Goal: Task Accomplishment & Management: Use online tool/utility

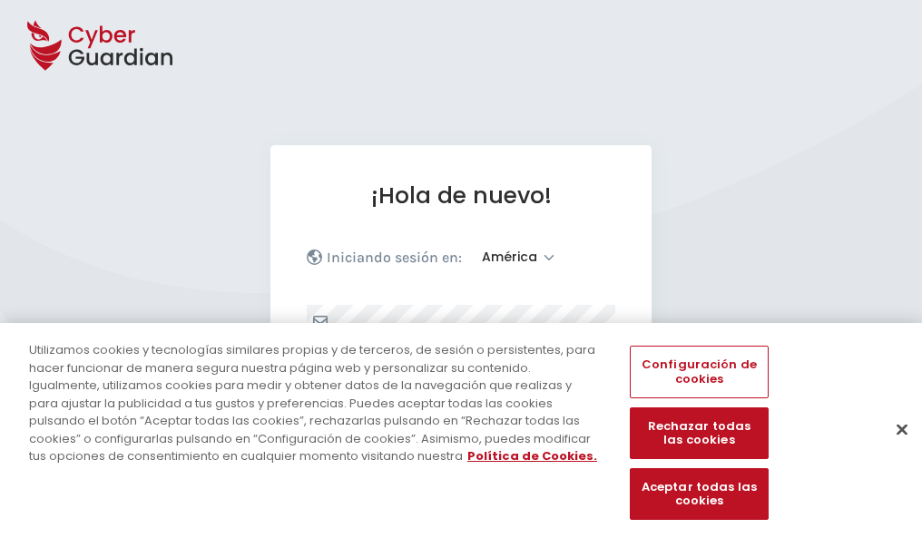
select select "América"
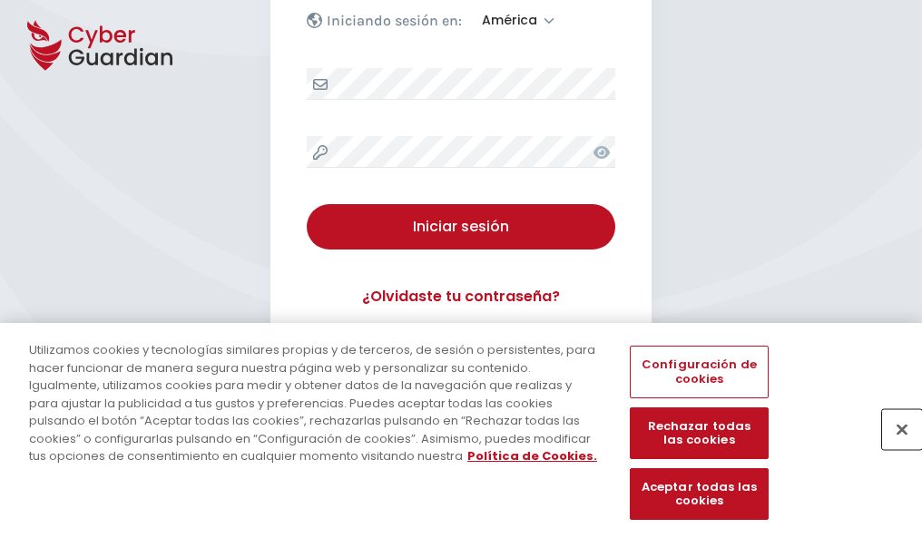
click at [893, 448] on button "Cerrar" at bounding box center [902, 429] width 40 height 40
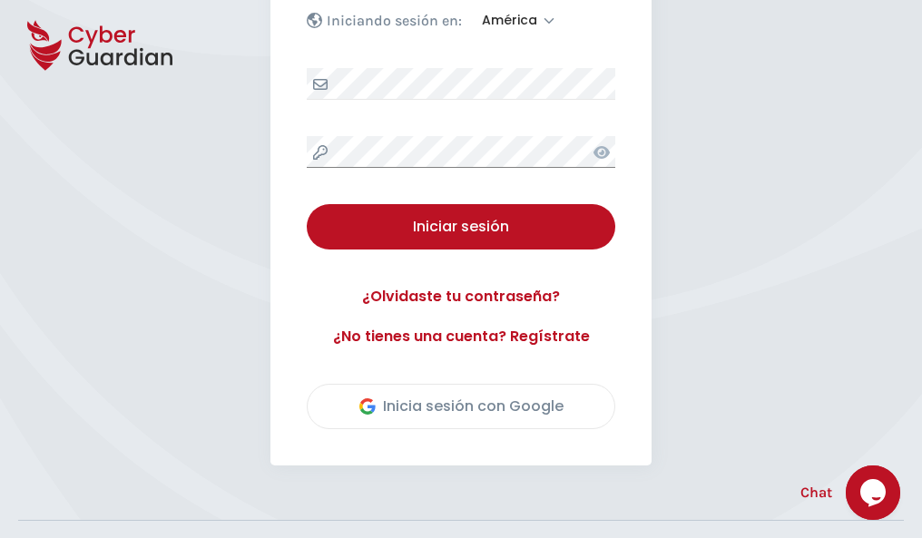
scroll to position [412, 0]
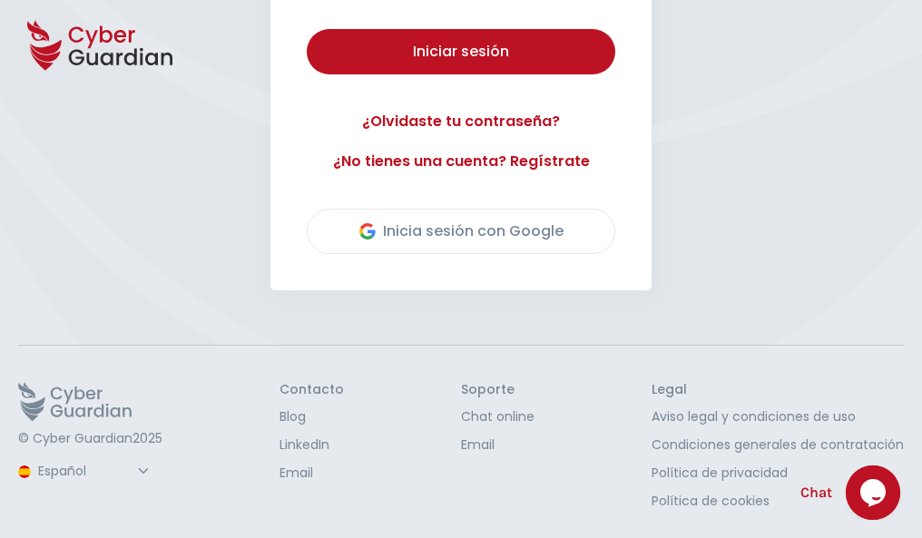
click at [307, 29] on button "Iniciar sesión" at bounding box center [461, 51] width 309 height 45
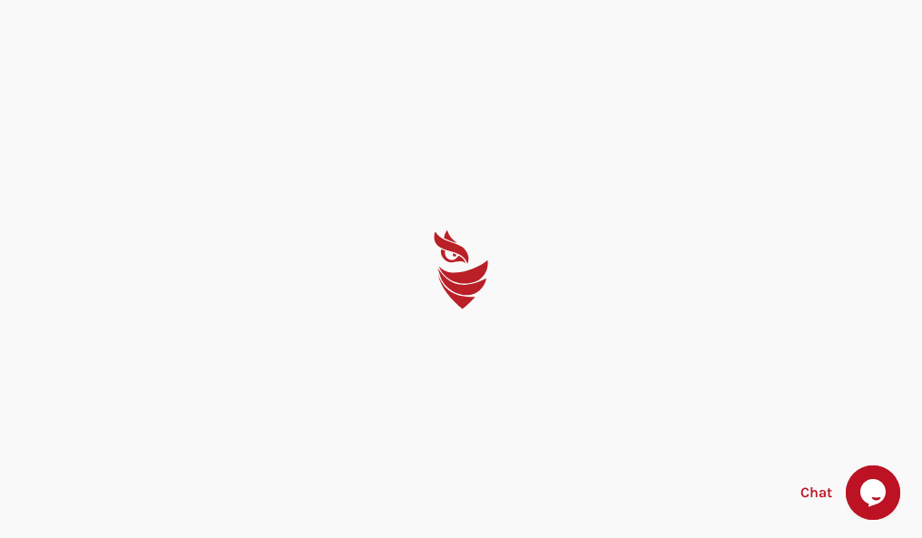
select select "English"
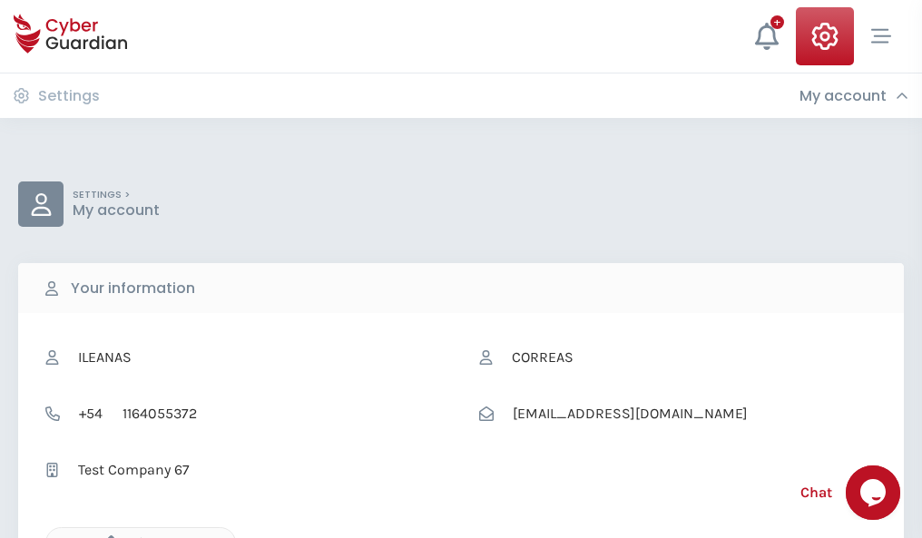
click at [106, 536] on icon "button" at bounding box center [106, 542] width 15 height 15
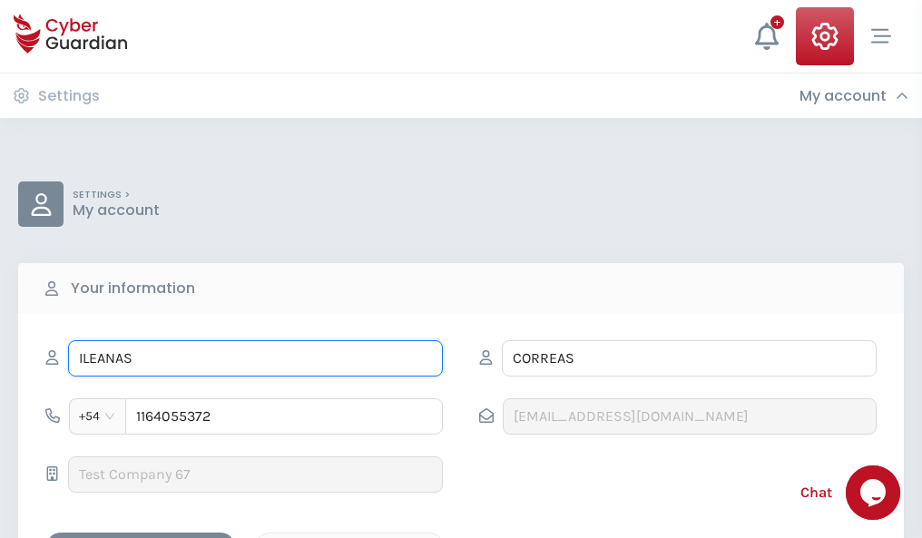
click at [255, 358] on input "ILEANAS" at bounding box center [255, 358] width 375 height 36
type input "I"
type input "Prudencia"
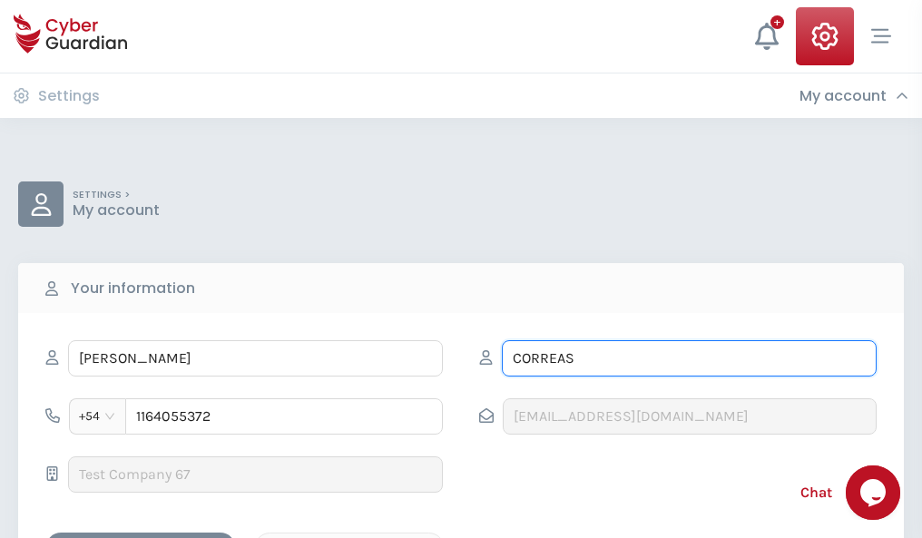
click at [689, 358] on input "CORREAS" at bounding box center [689, 358] width 375 height 36
type input "C"
type input "Barbero"
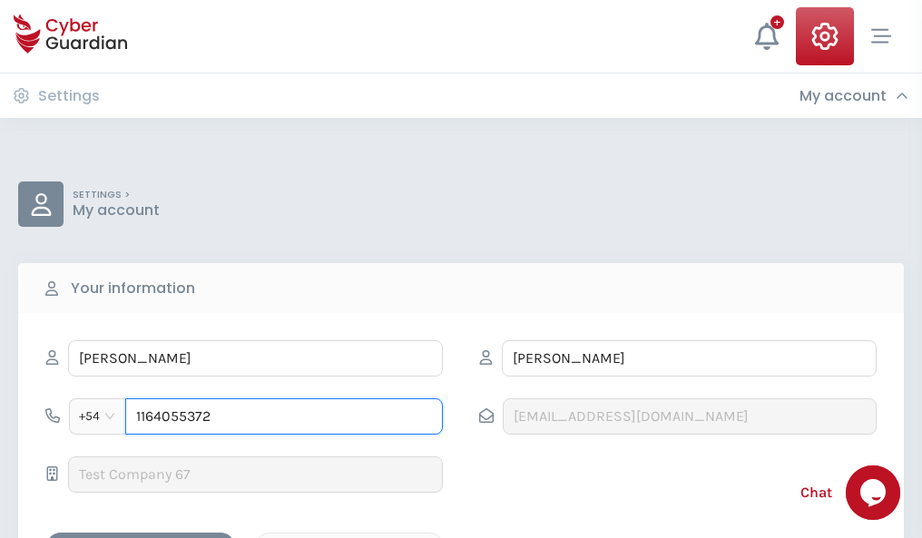
click at [284, 416] on input "1164055372" at bounding box center [284, 416] width 318 height 36
type input "1"
type input "4822753299"
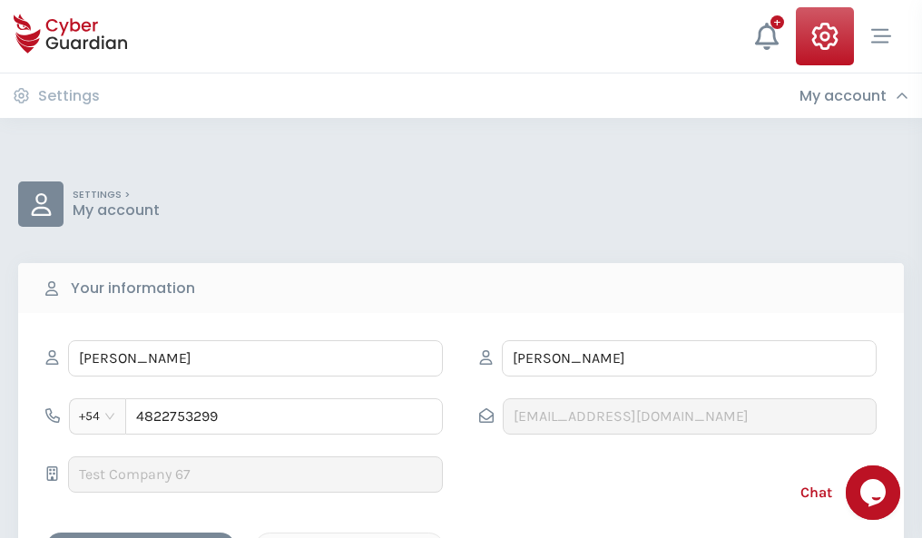
click at [349, 537] on div "Cancel" at bounding box center [350, 548] width 162 height 23
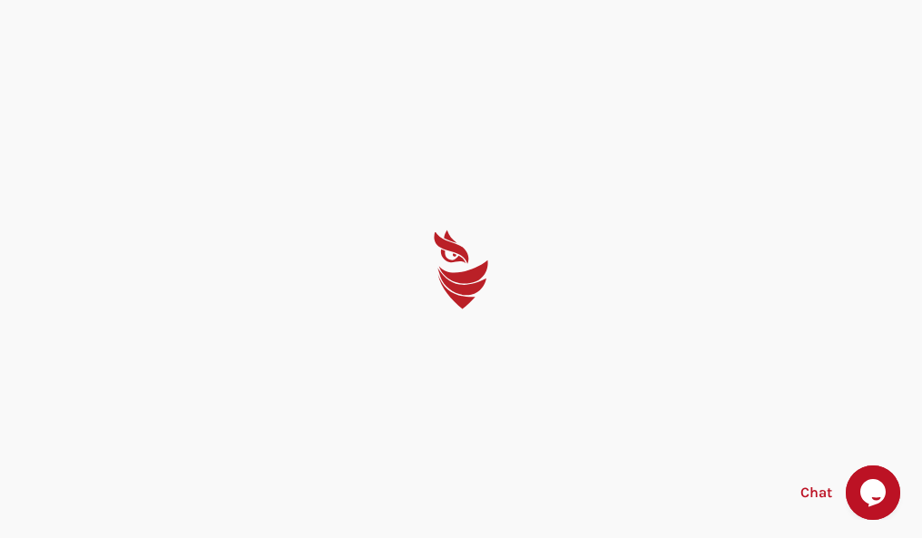
select select "English"
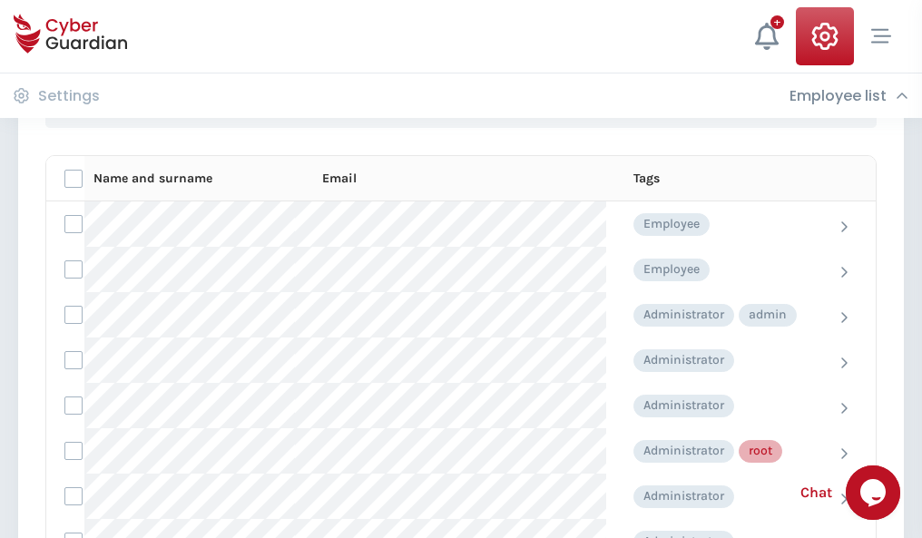
scroll to position [913, 0]
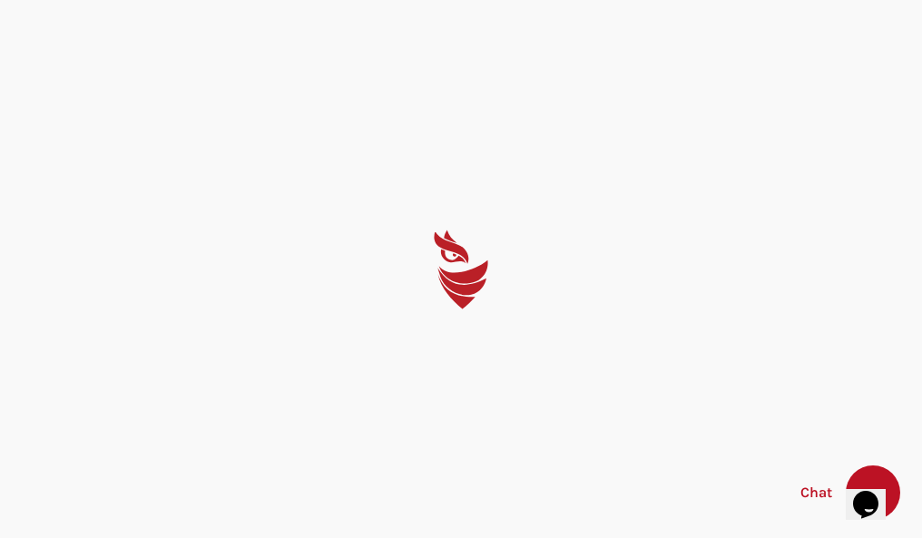
select select "English"
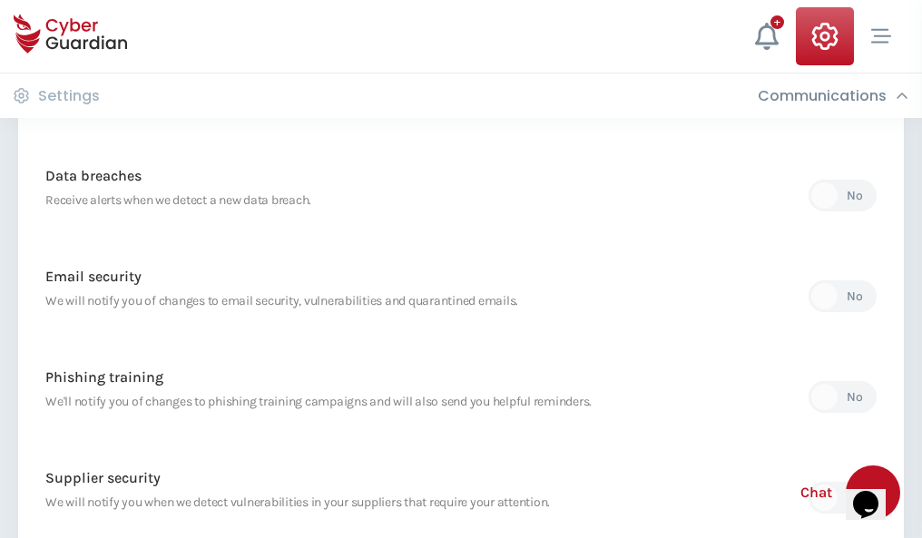
scroll to position [955, 0]
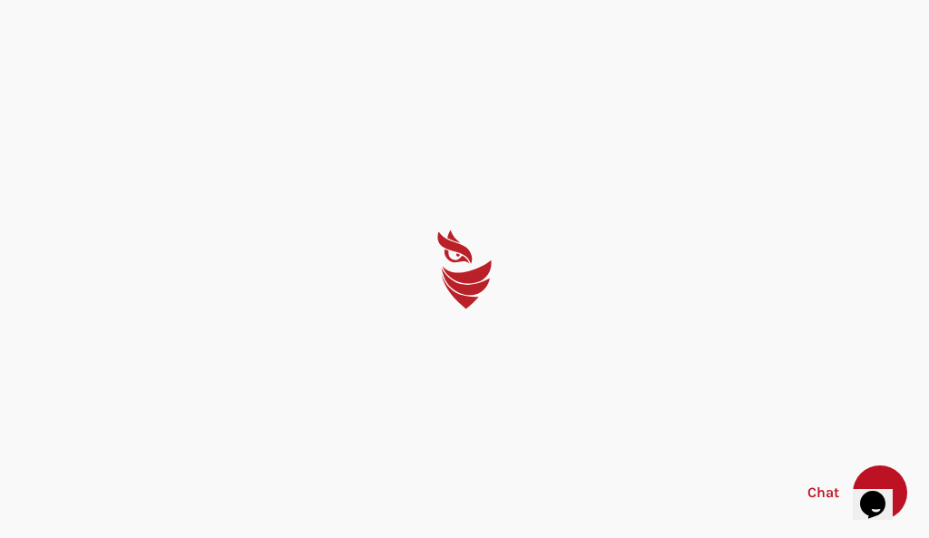
select select "English"
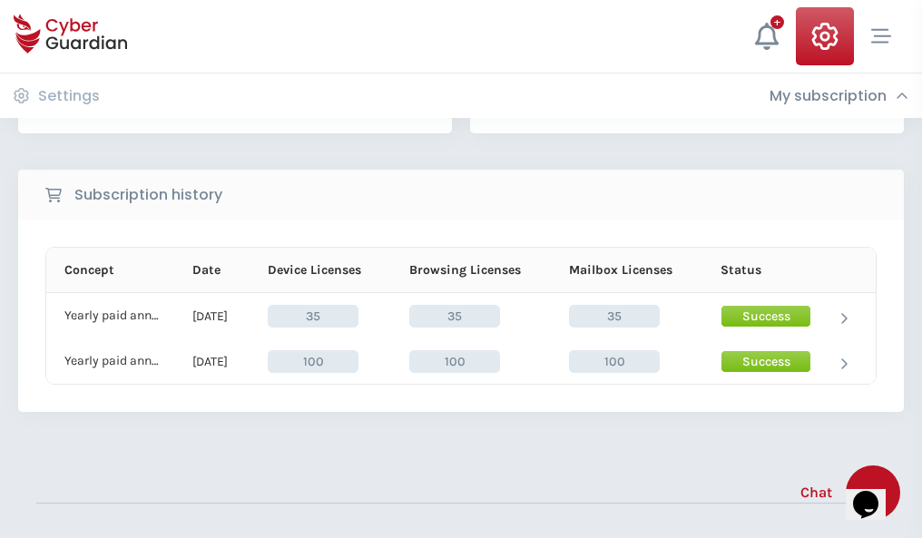
scroll to position [505, 0]
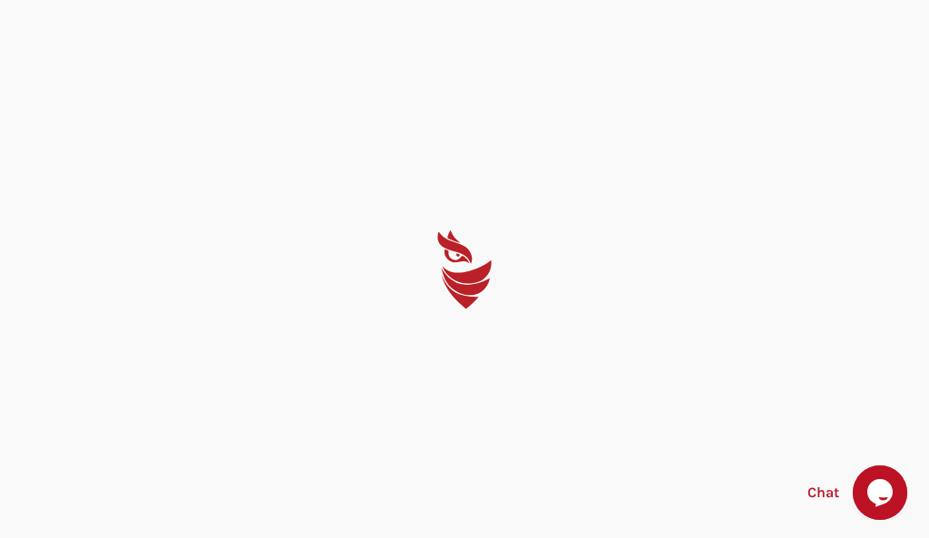
select select "English"
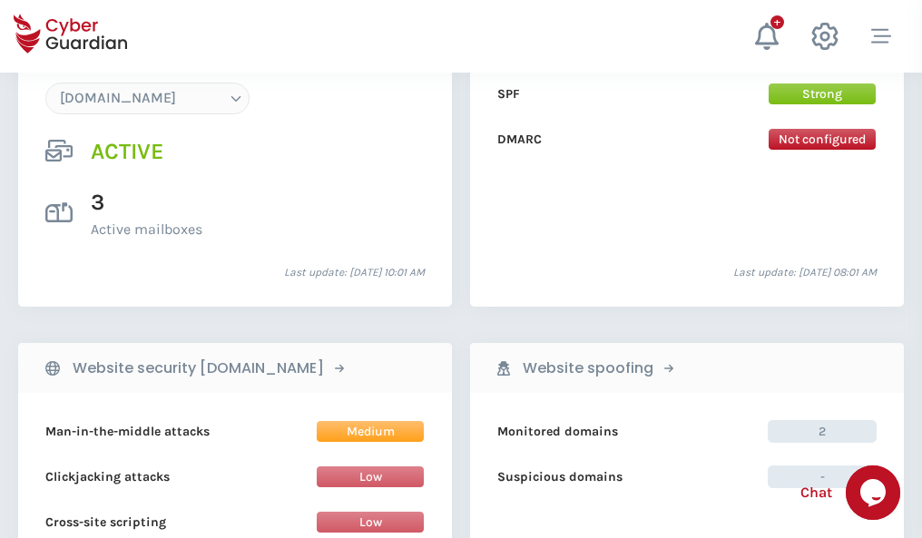
scroll to position [1933, 0]
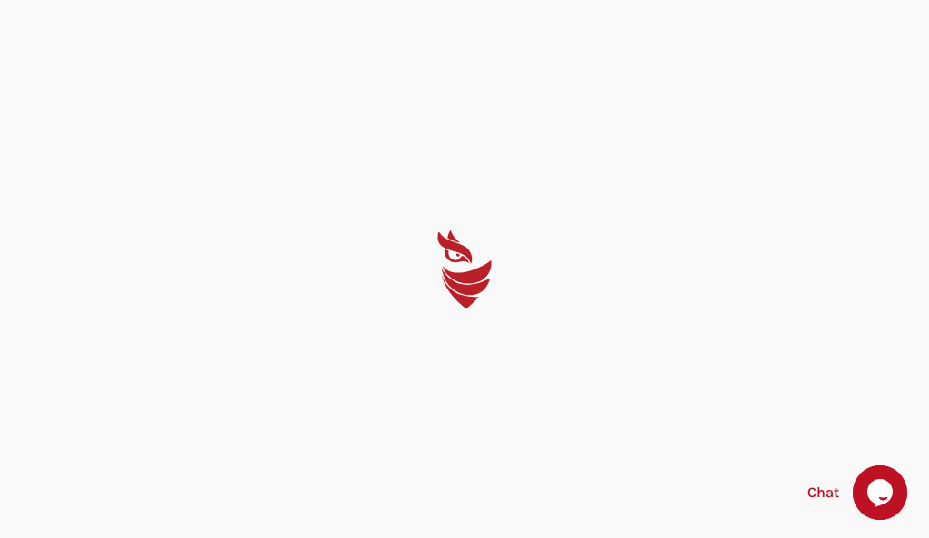
select select "English"
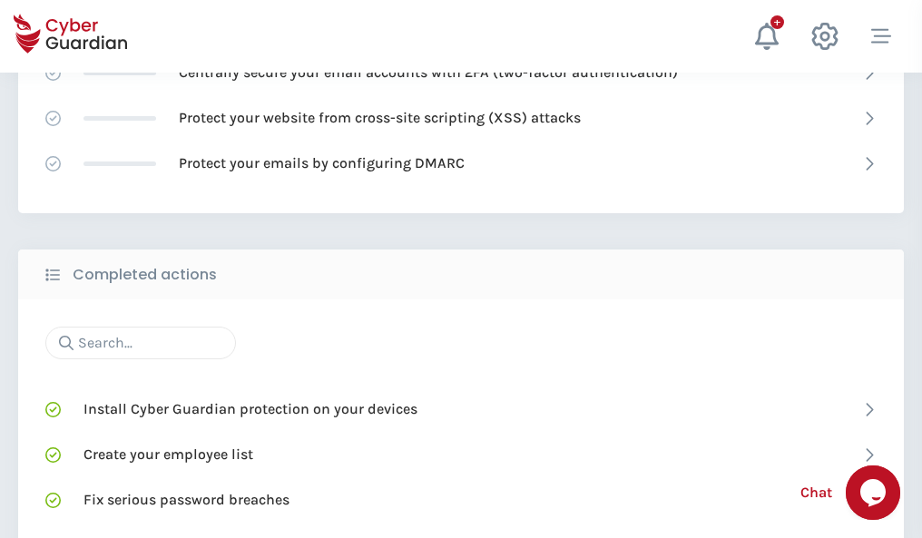
scroll to position [1209, 0]
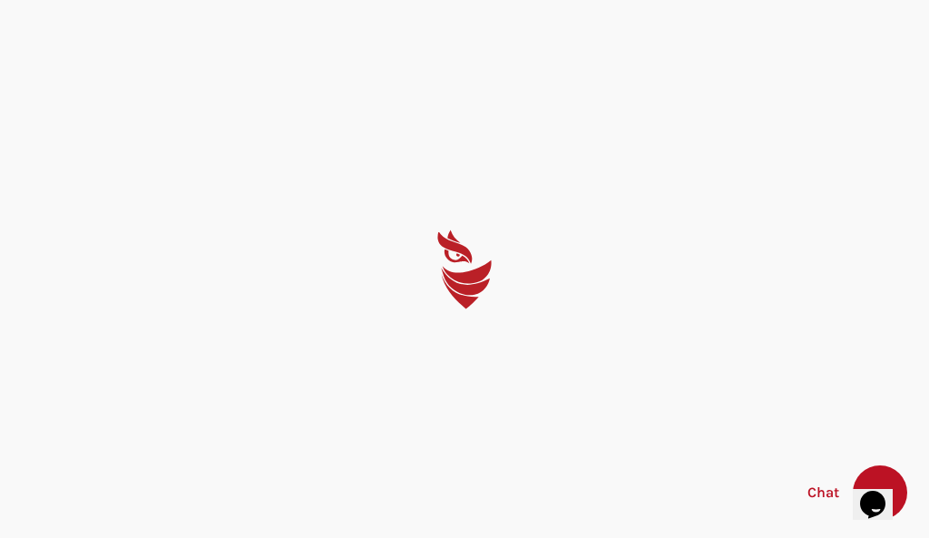
select select "English"
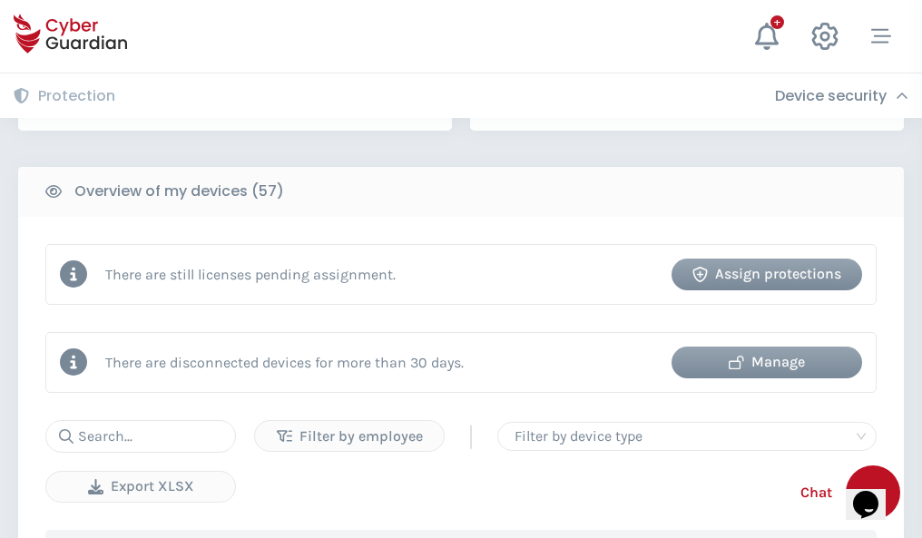
scroll to position [1758, 0]
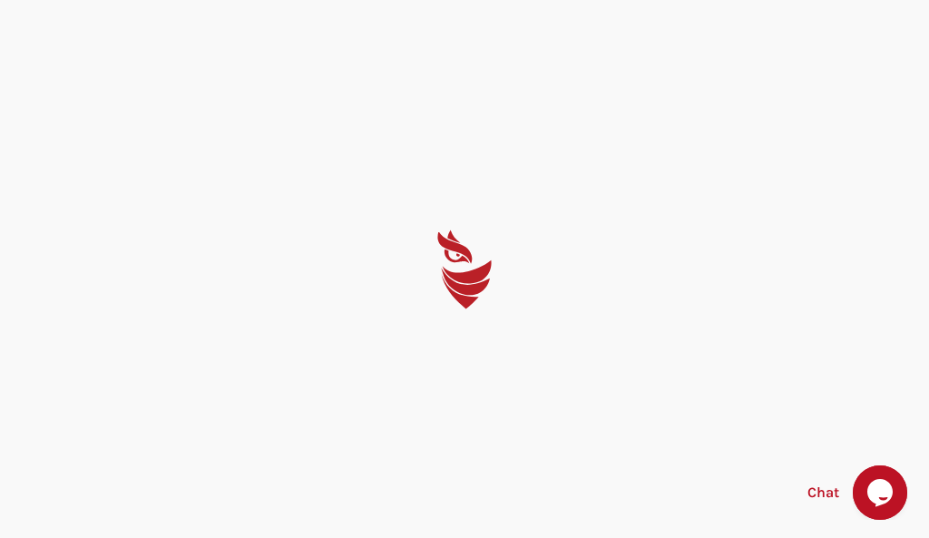
select select "English"
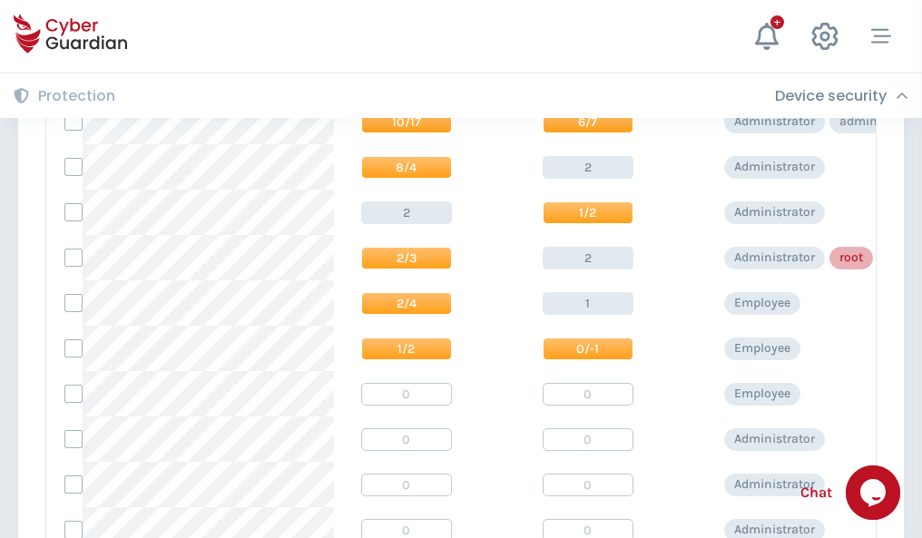
scroll to position [915, 0]
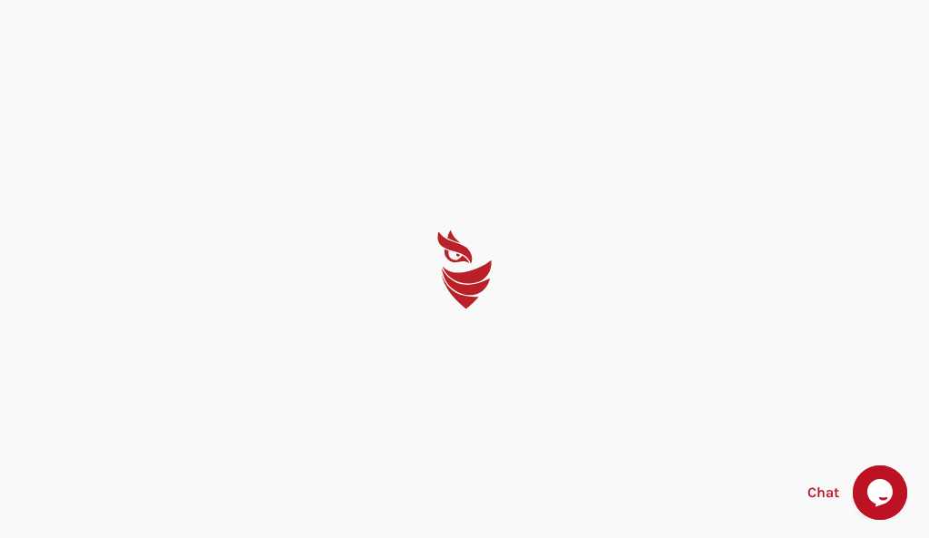
select select "English"
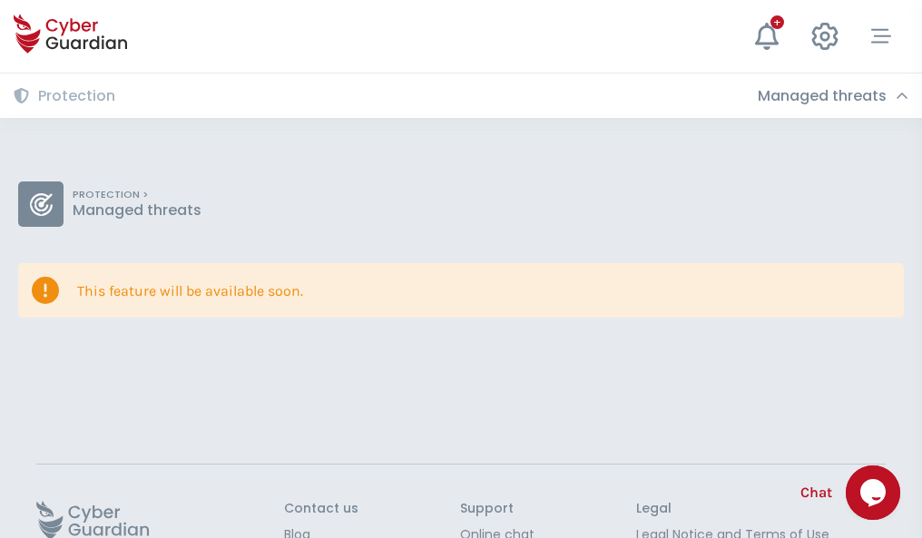
scroll to position [118, 0]
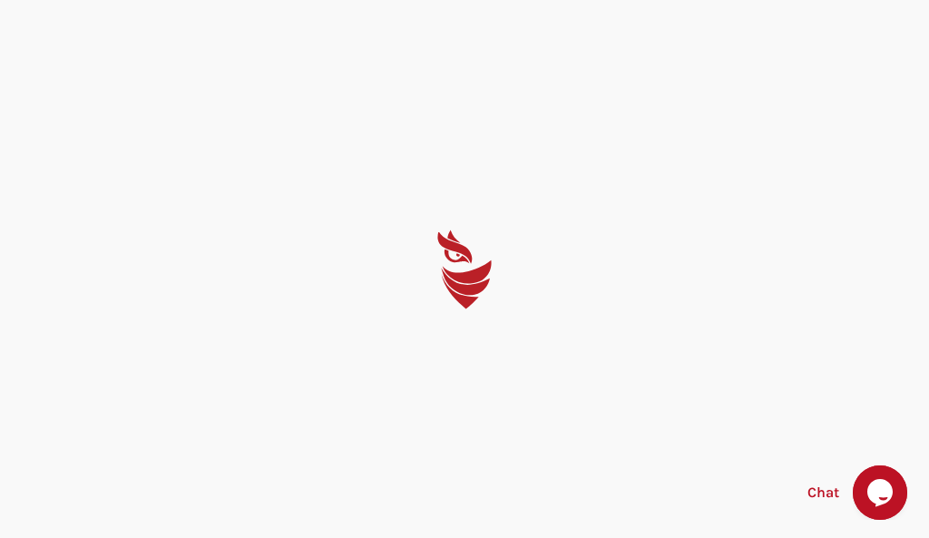
select select "English"
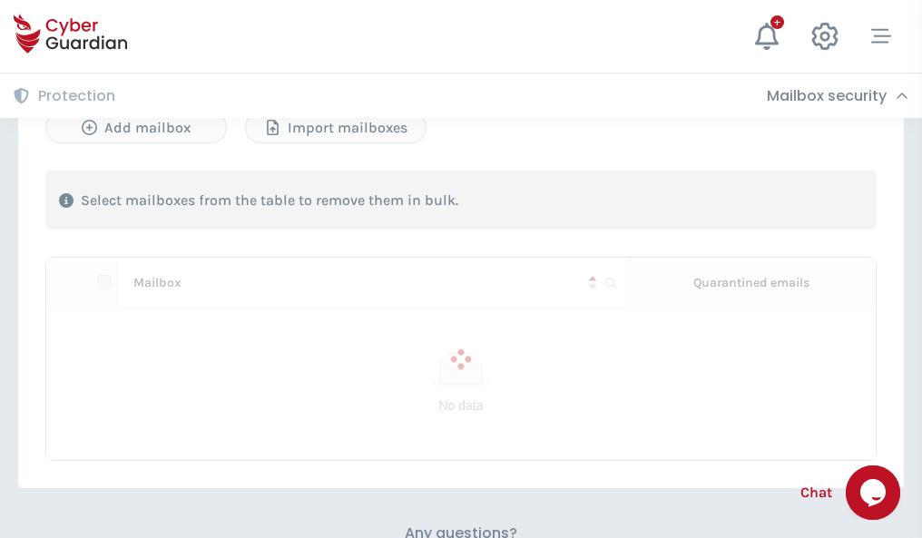
scroll to position [777, 0]
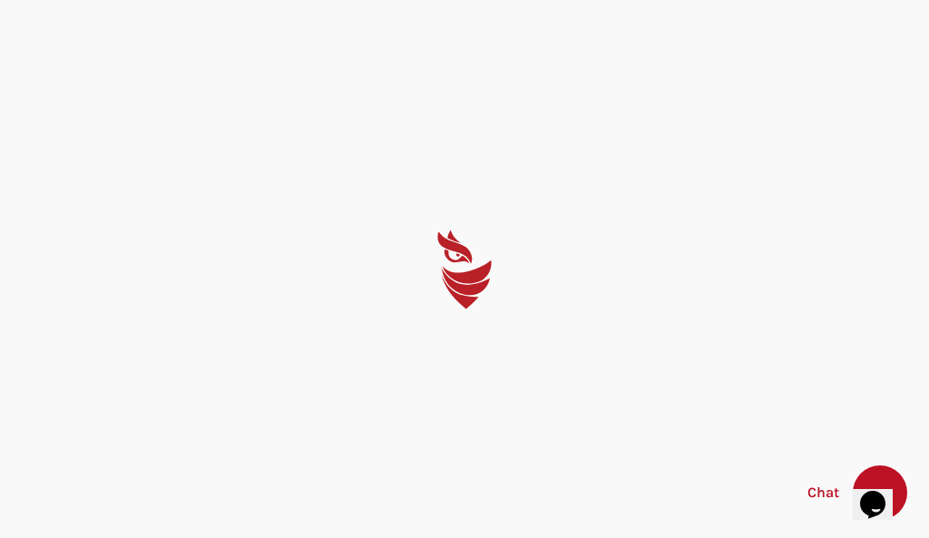
select select "English"
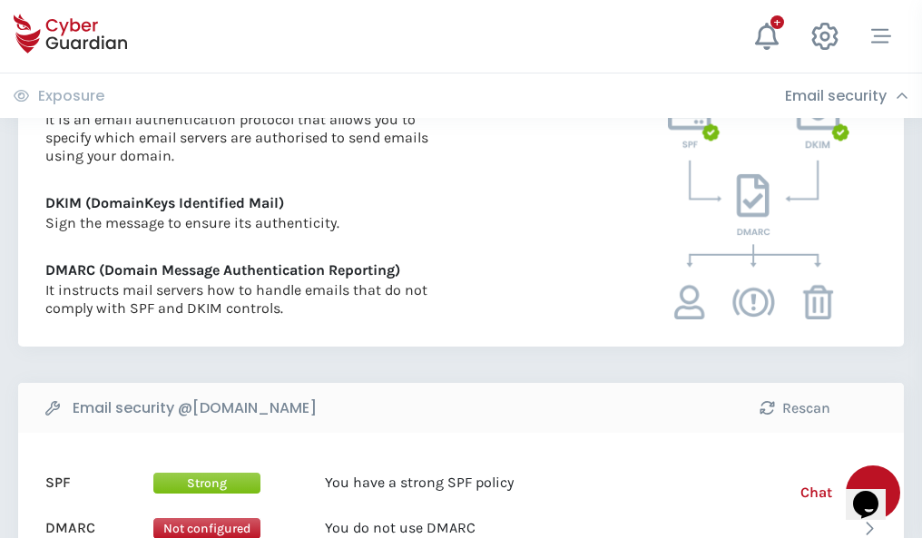
scroll to position [979, 0]
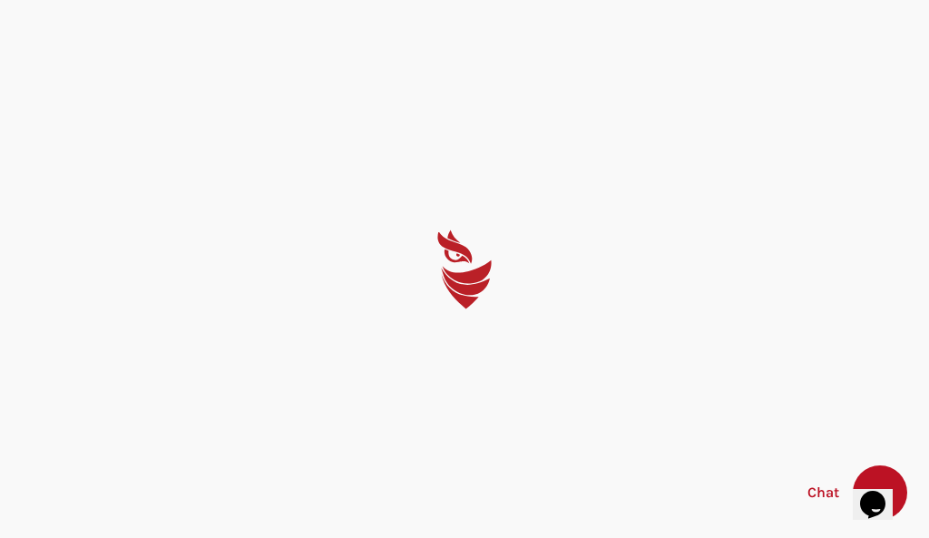
select select "English"
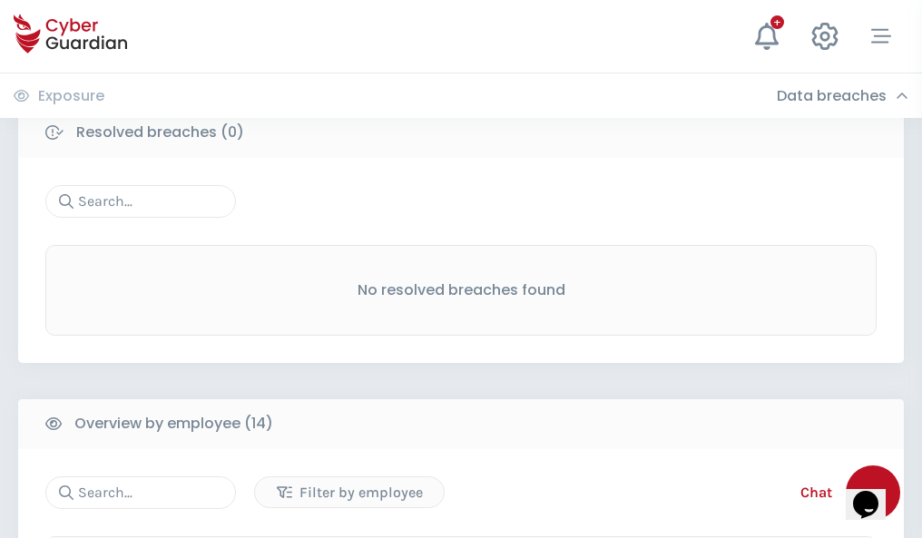
scroll to position [1639, 0]
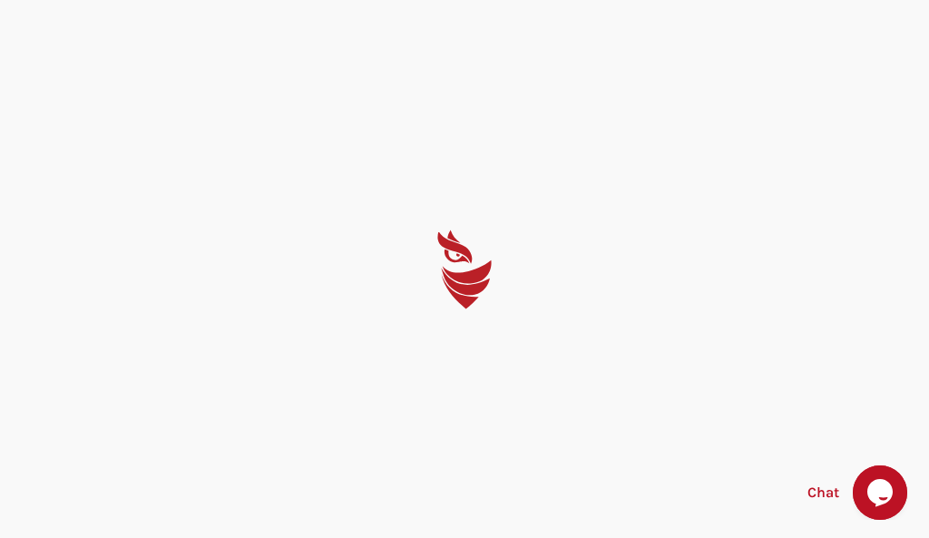
select select "English"
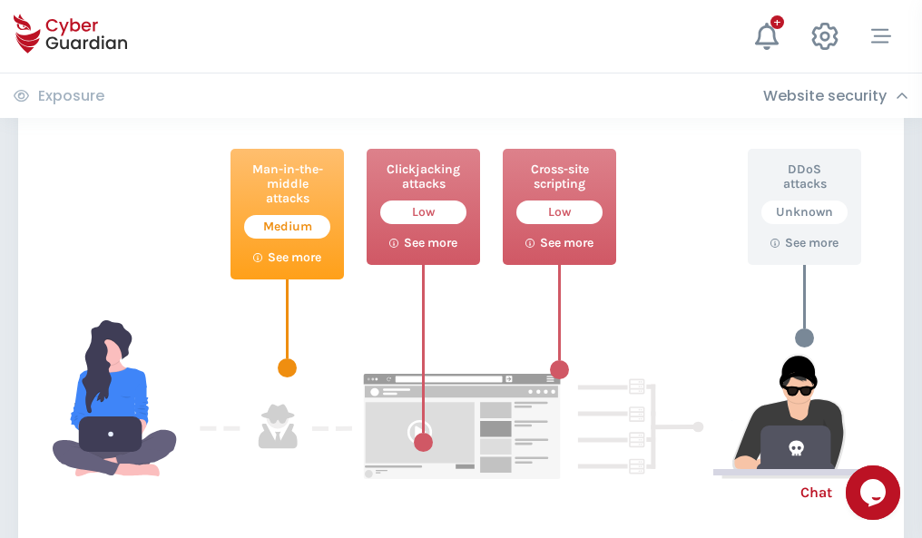
scroll to position [988, 0]
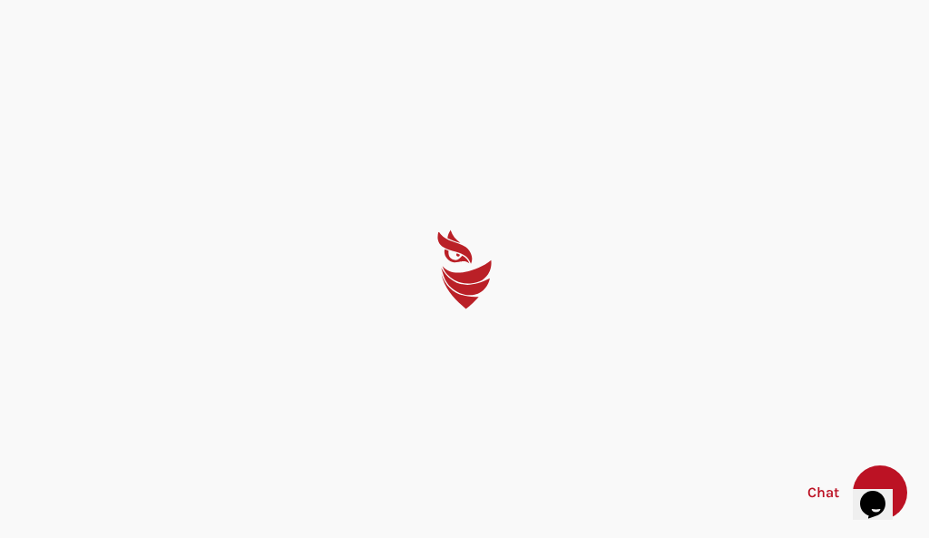
select select "English"
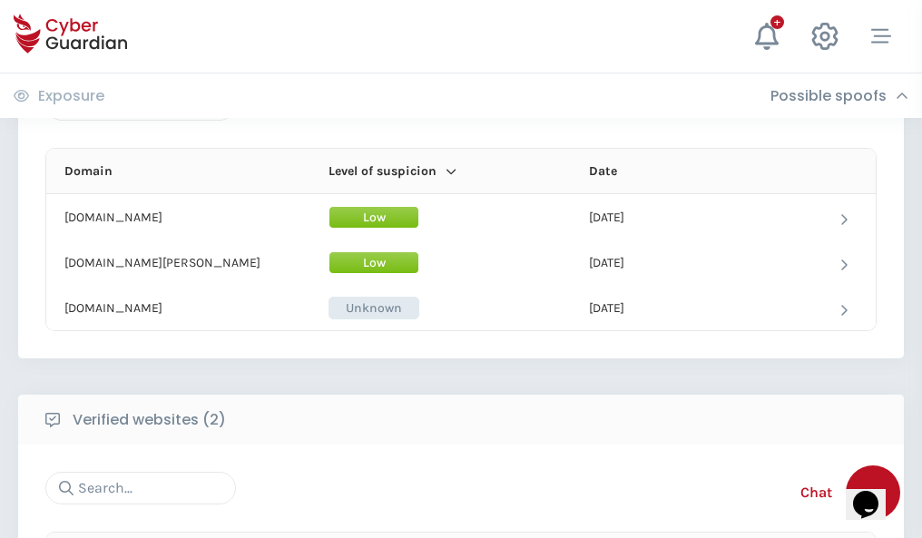
scroll to position [1089, 0]
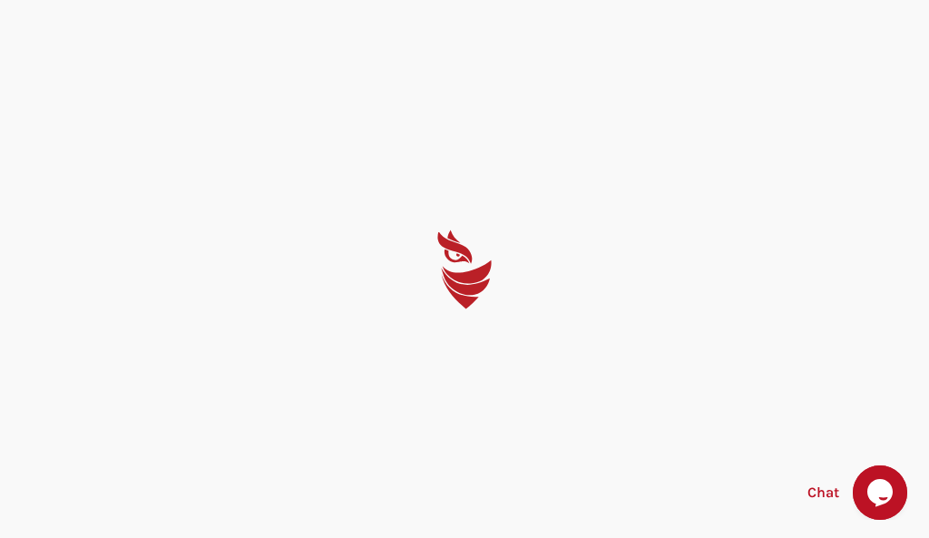
select select "English"
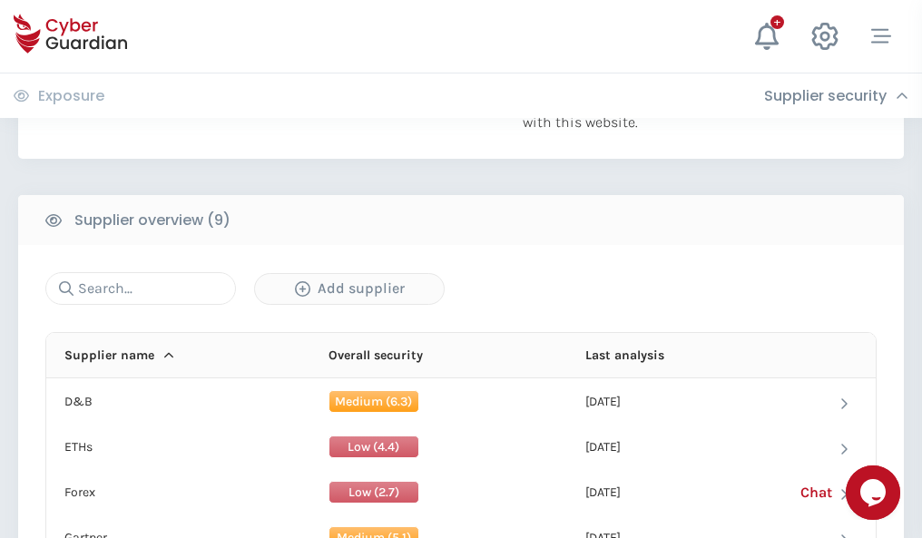
scroll to position [1266, 0]
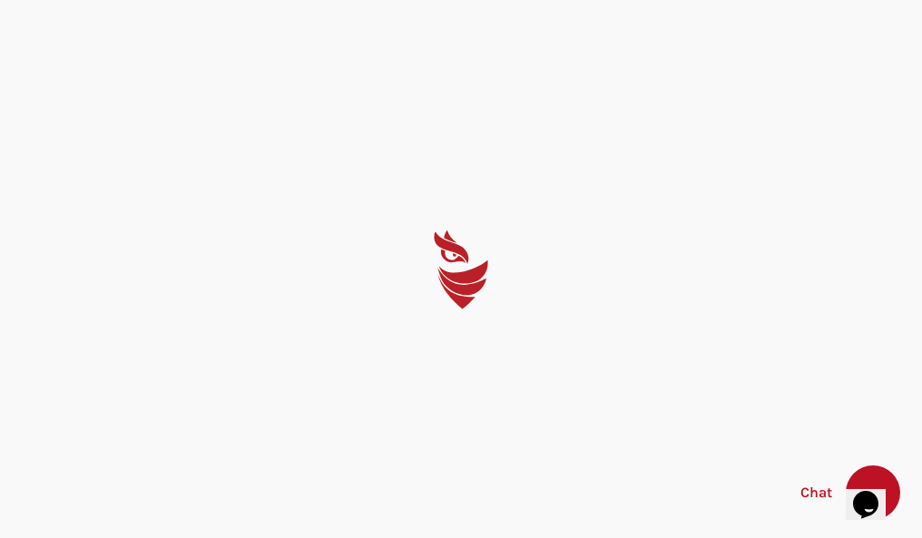
select select "English"
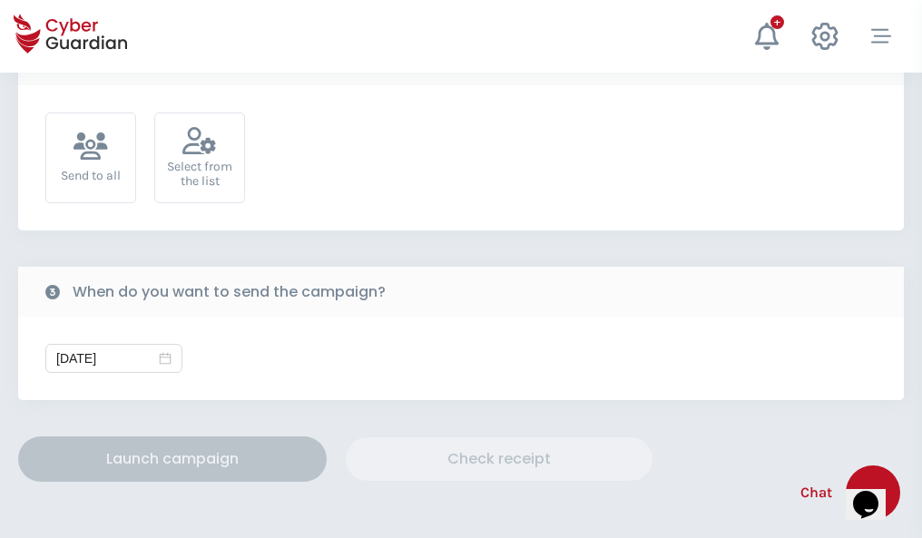
scroll to position [664, 0]
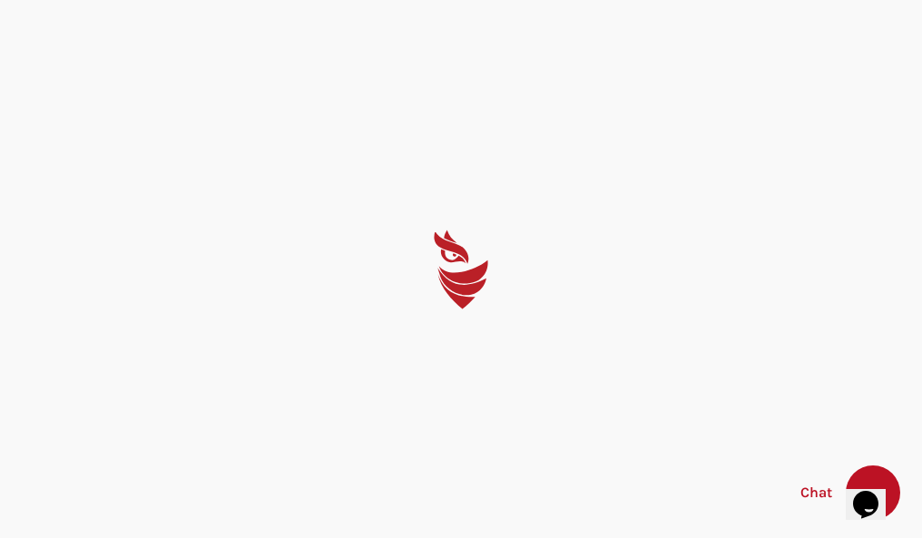
select select "English"
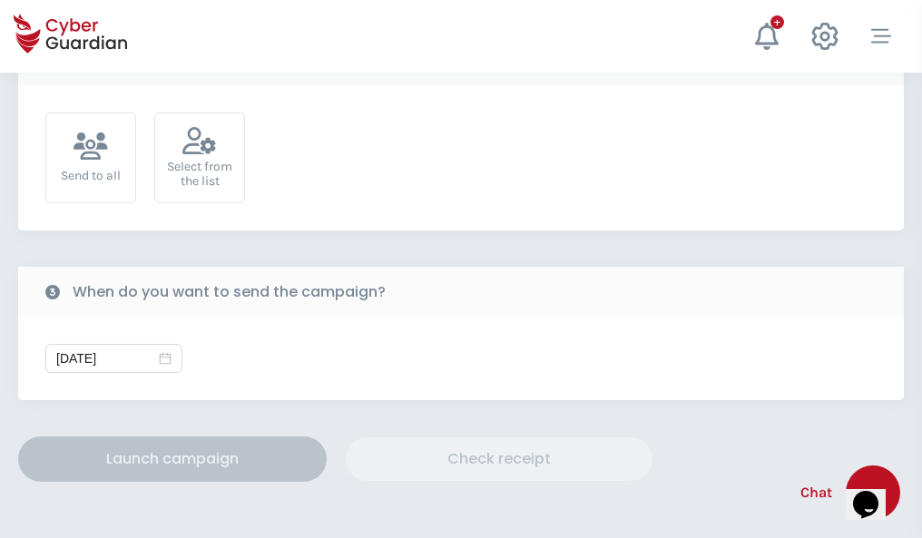
scroll to position [664, 0]
